Goal: Transaction & Acquisition: Purchase product/service

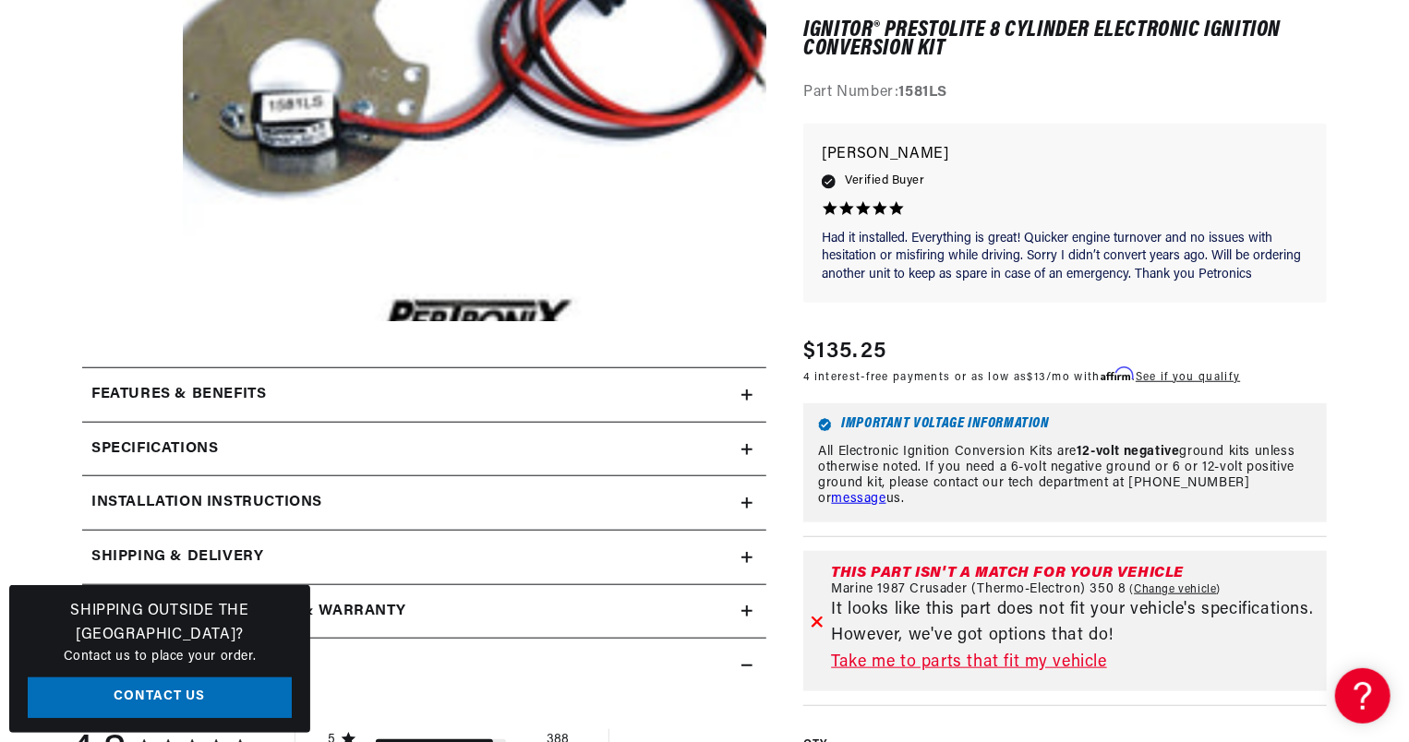
scroll to position [0, 2305]
click at [1015, 660] on link "Take me to parts that fit my vehicle" at bounding box center [1075, 663] width 488 height 27
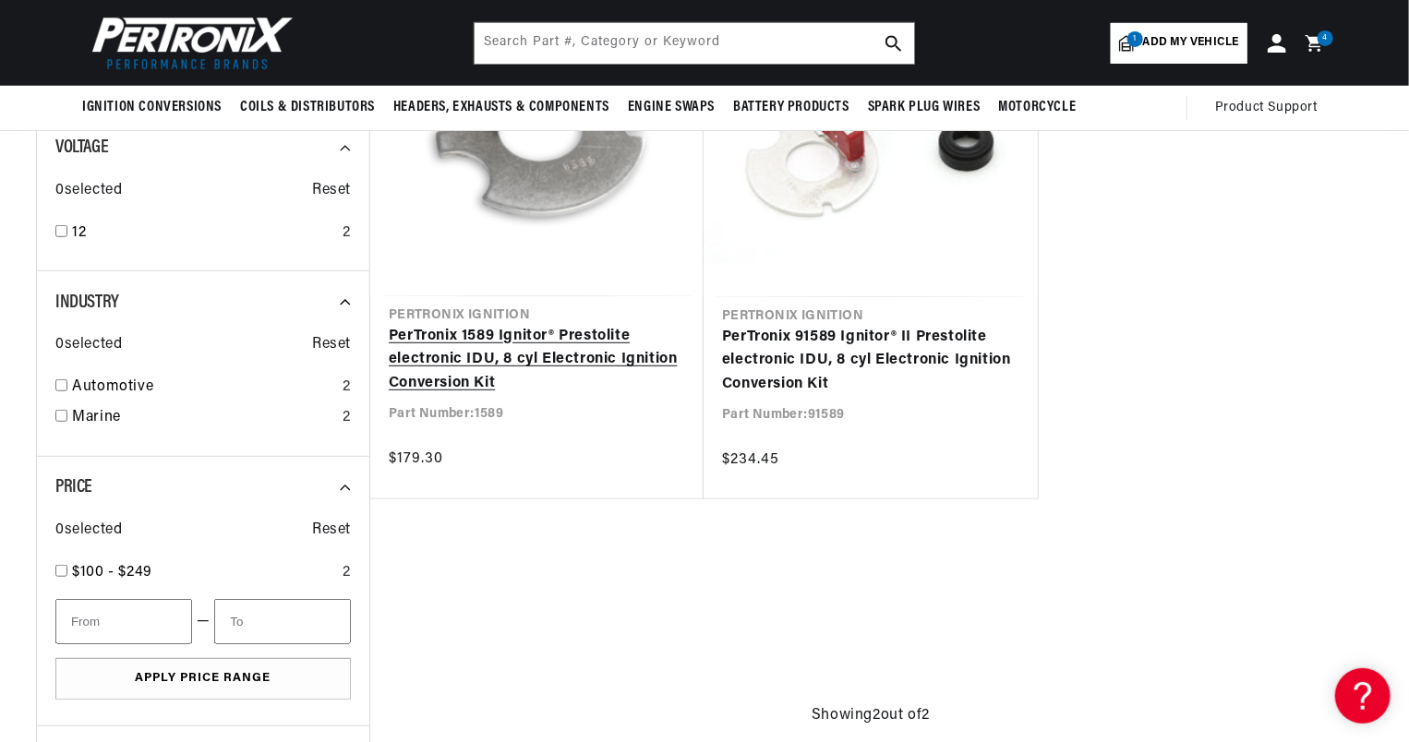
scroll to position [384, 0]
click at [491, 349] on link "PerTronix 1589 Ignitor® Prestolite electronic IDU, 8 cyl Electronic Ignition Co…" at bounding box center [537, 362] width 296 height 71
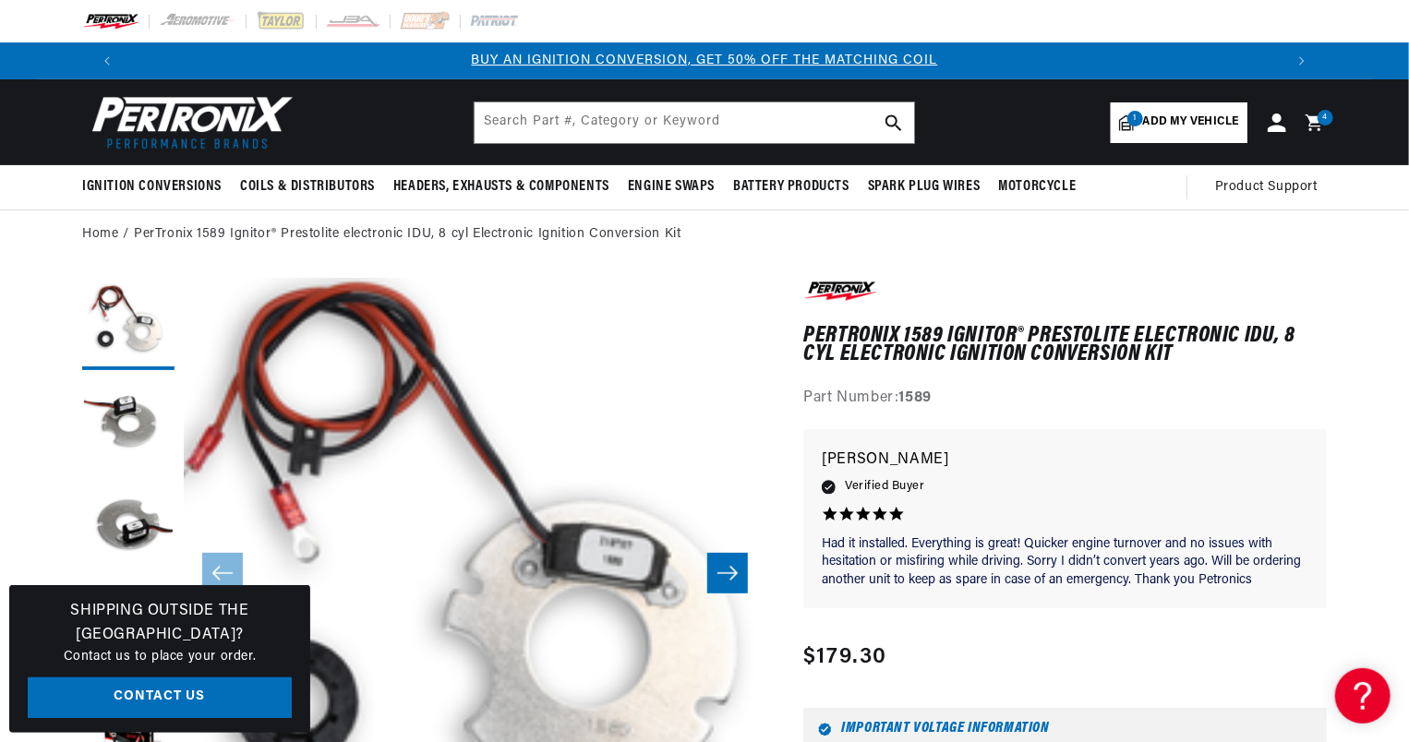
scroll to position [58, 0]
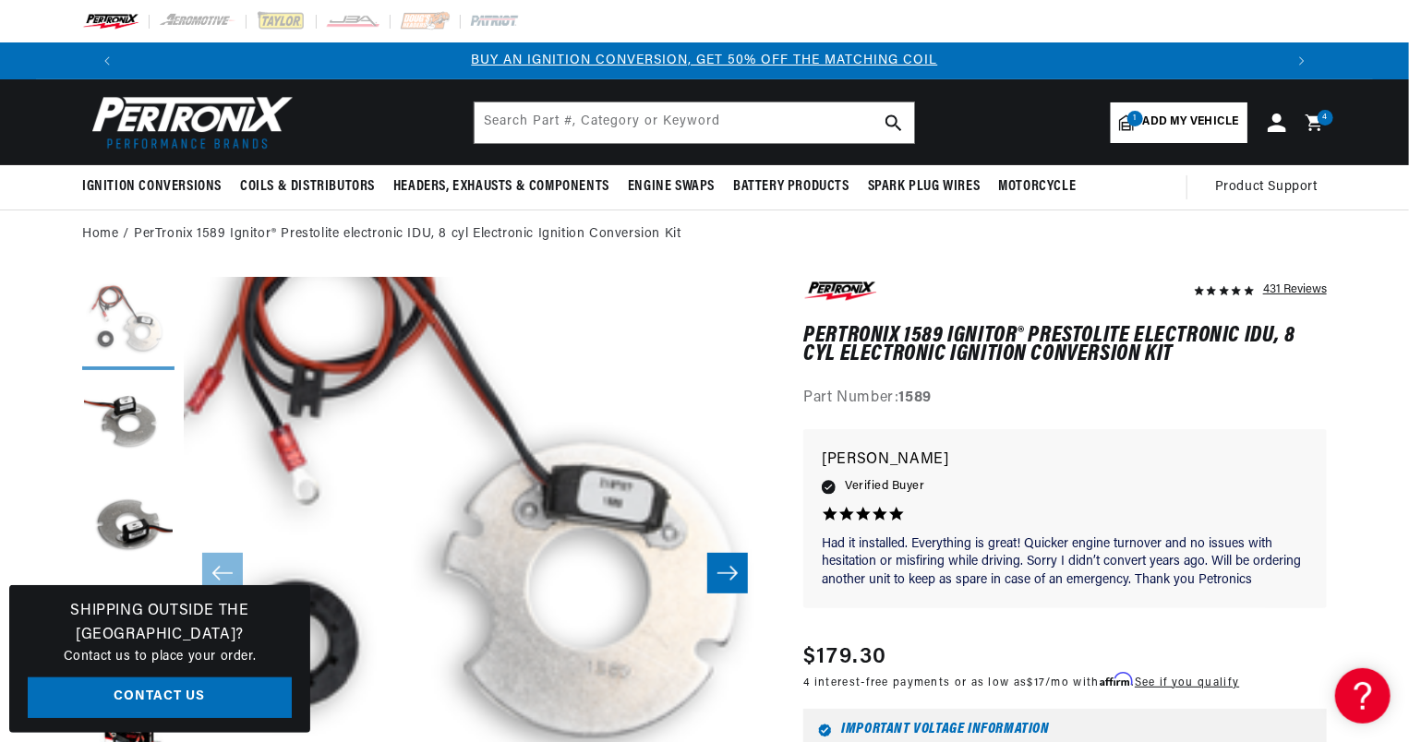
click at [128, 332] on button "Load image 1 in gallery view" at bounding box center [128, 324] width 92 height 92
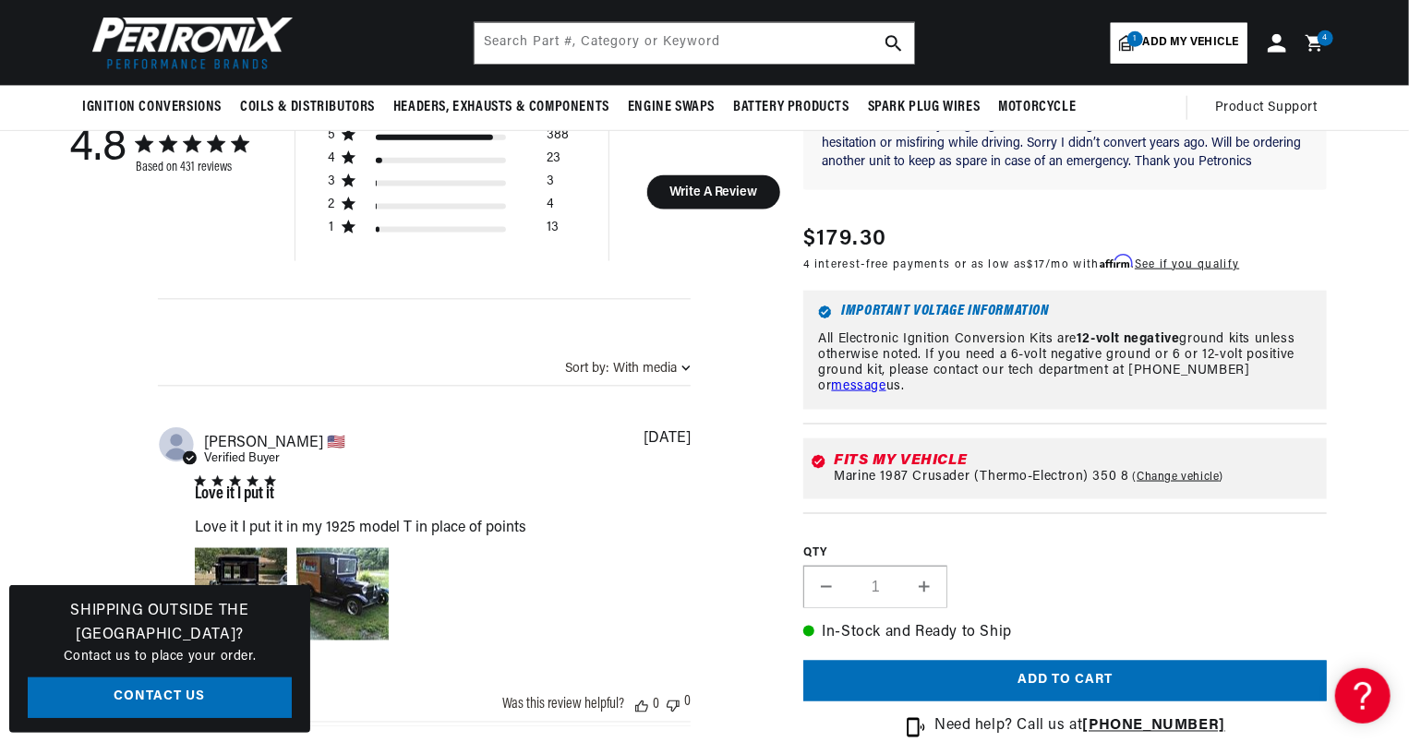
scroll to position [1141, 0]
